Goal: Complete application form: Complete application form

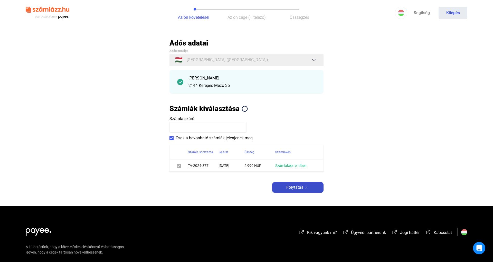
click at [303, 187] on div "Adós adatai Adós országa 🇭🇺 [GEOGRAPHIC_DATA] ([GEOGRAPHIC_DATA]) [PERSON_NAME]…" at bounding box center [247, 116] width 154 height 154
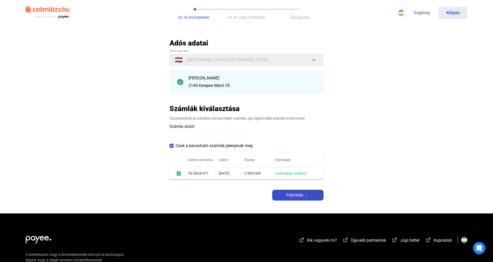
click at [301, 194] on span "Folytatás" at bounding box center [294, 195] width 17 height 6
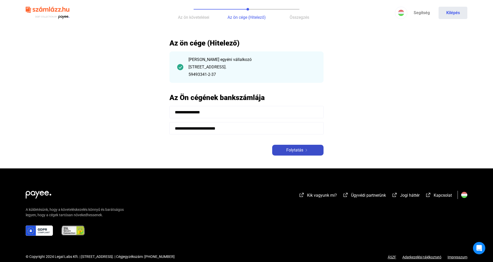
click at [302, 148] on span "Folytatás" at bounding box center [294, 150] width 17 height 6
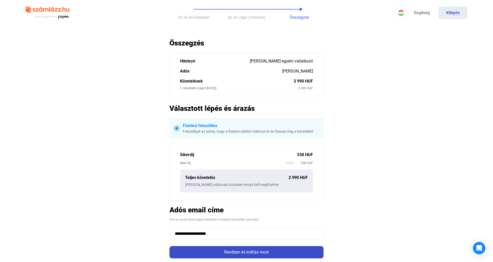
click at [281, 250] on div "Rendben és indítás most" at bounding box center [246, 252] width 151 height 6
